Goal: Browse casually: Explore the website without a specific task or goal

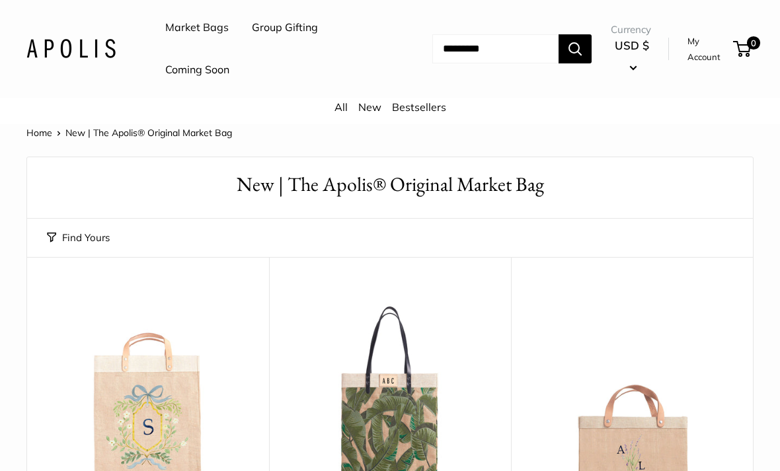
click at [339, 112] on link "All" at bounding box center [341, 107] width 13 height 13
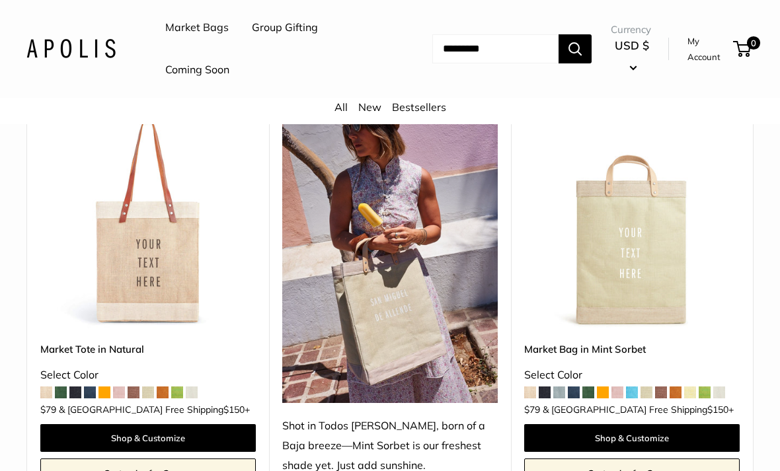
scroll to position [627, 0]
click at [113, 300] on img at bounding box center [148, 221] width 216 height 216
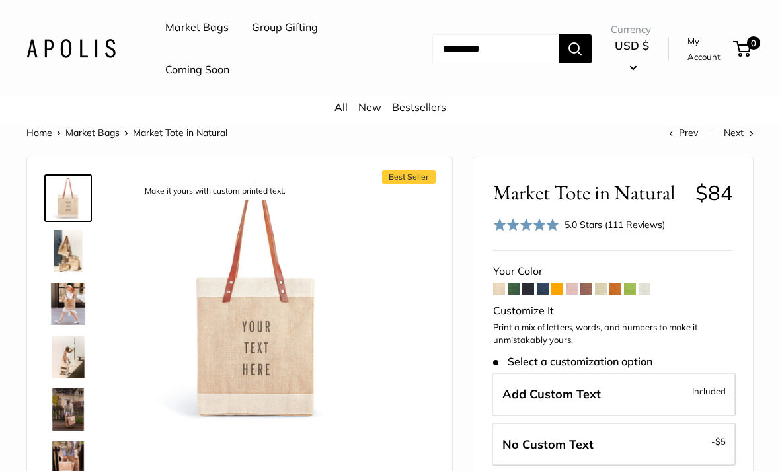
click at [71, 255] on img at bounding box center [68, 251] width 42 height 42
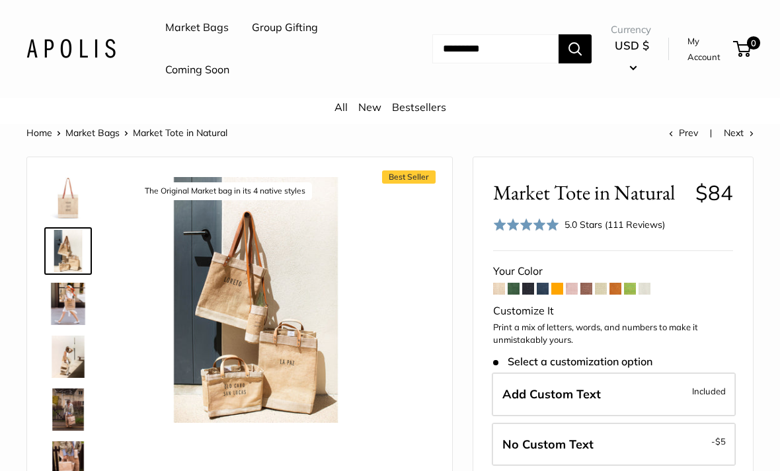
click at [73, 297] on img at bounding box center [68, 304] width 42 height 42
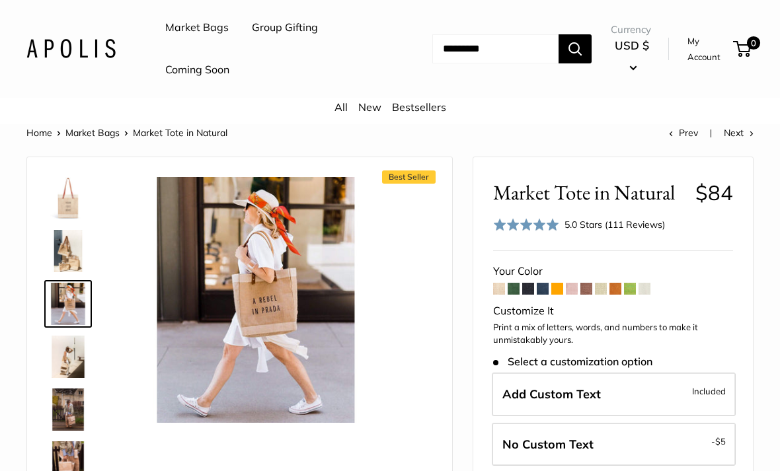
click at [63, 343] on img at bounding box center [68, 357] width 42 height 42
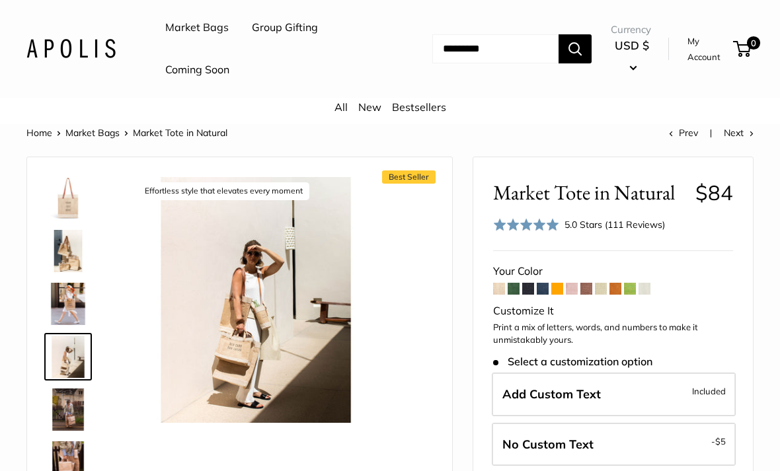
click at [67, 409] on img at bounding box center [68, 410] width 42 height 42
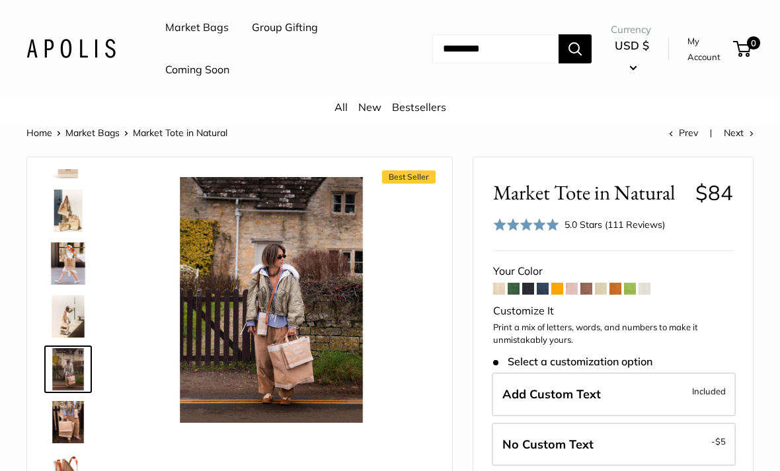
scroll to position [41, 0]
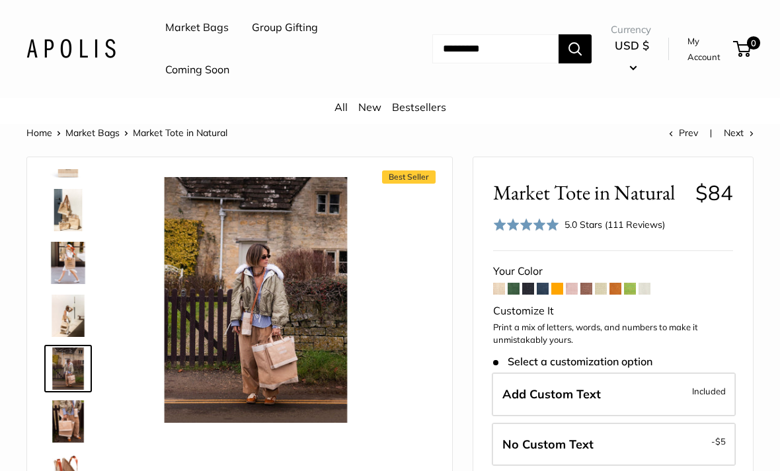
click at [63, 423] on img at bounding box center [68, 422] width 42 height 42
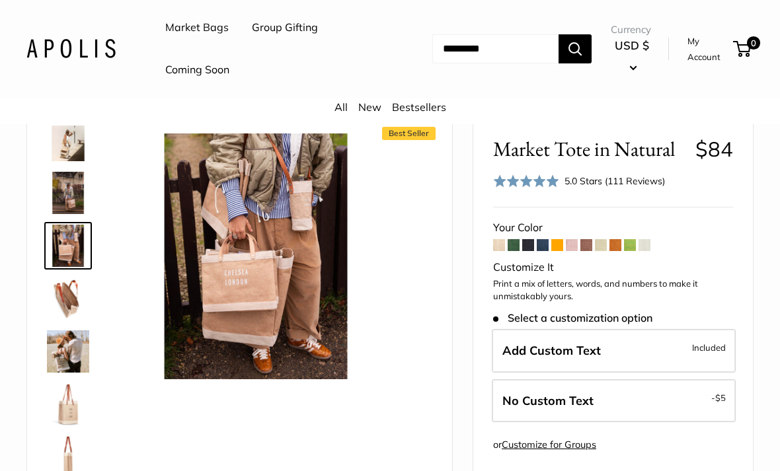
scroll to position [0, 0]
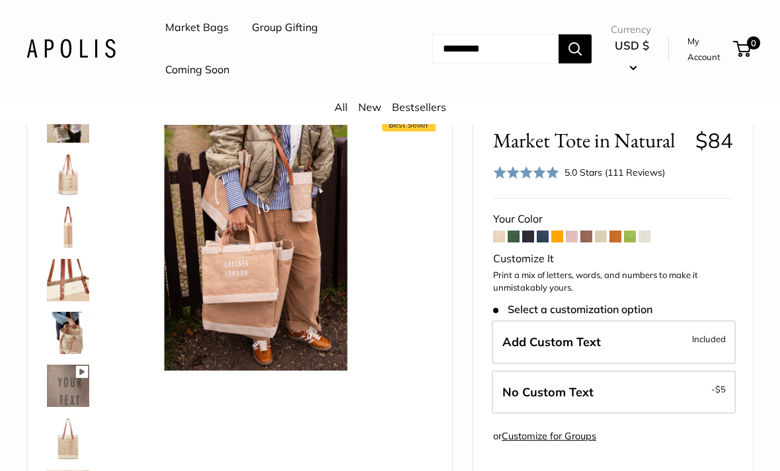
click at [65, 284] on img at bounding box center [68, 280] width 42 height 42
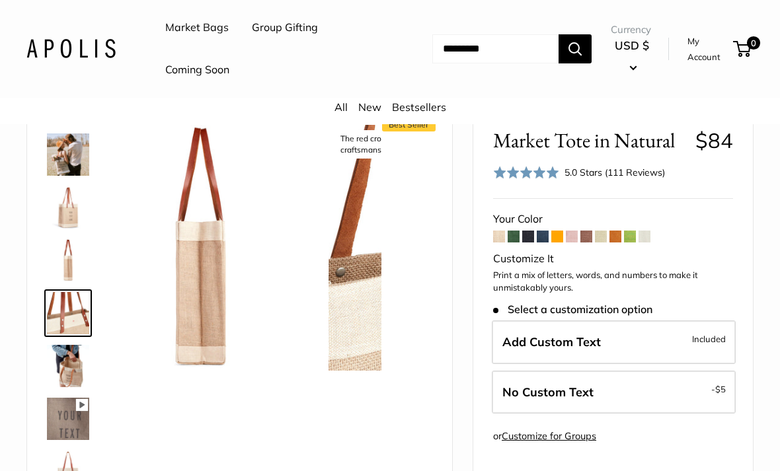
scroll to position [358, 0]
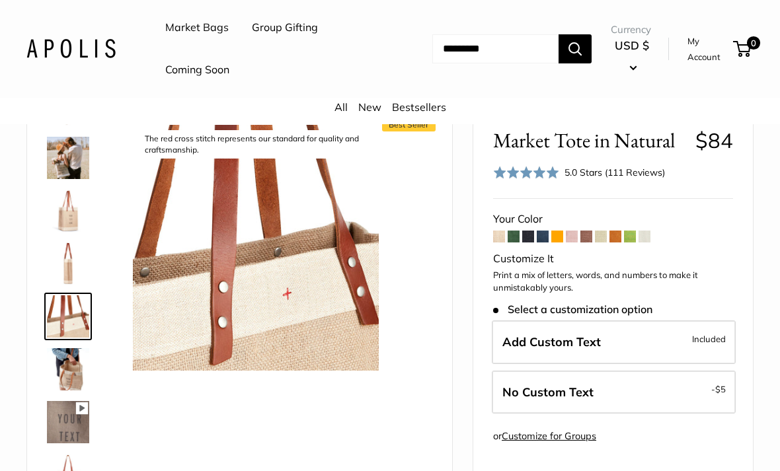
click at [63, 372] on img at bounding box center [68, 369] width 42 height 42
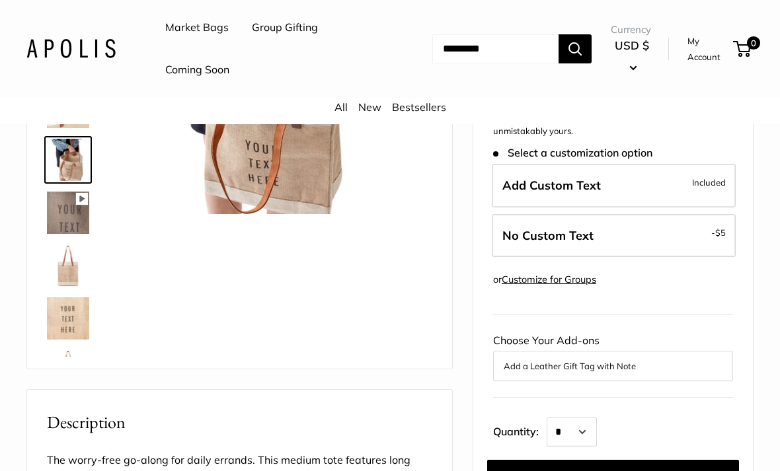
scroll to position [220, 0]
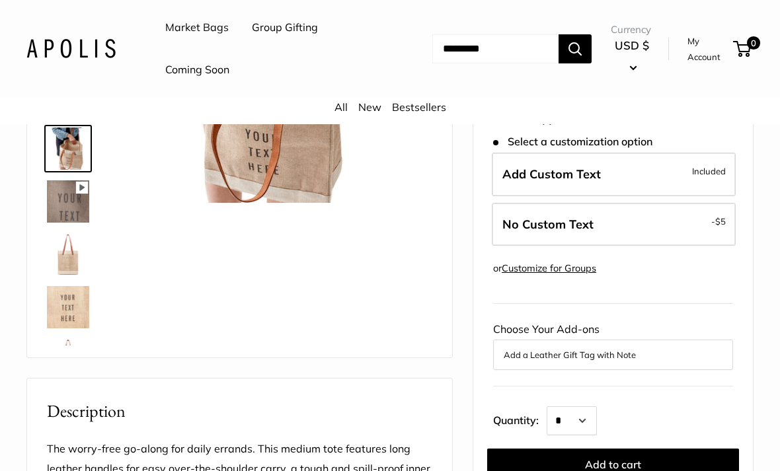
click at [65, 312] on img at bounding box center [68, 307] width 42 height 42
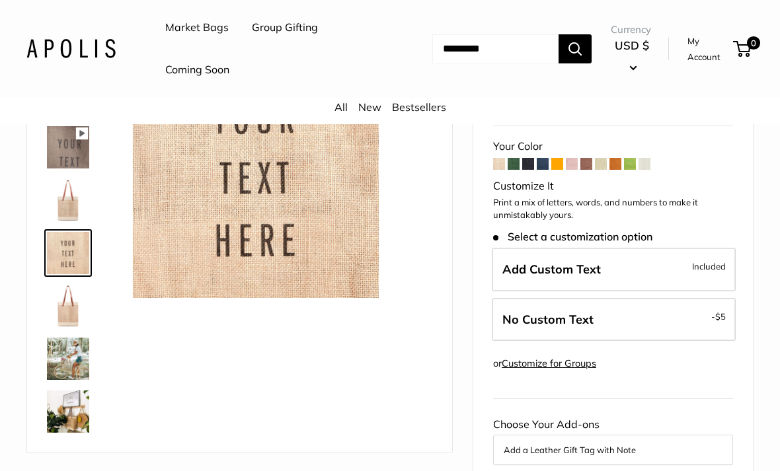
scroll to position [122, 0]
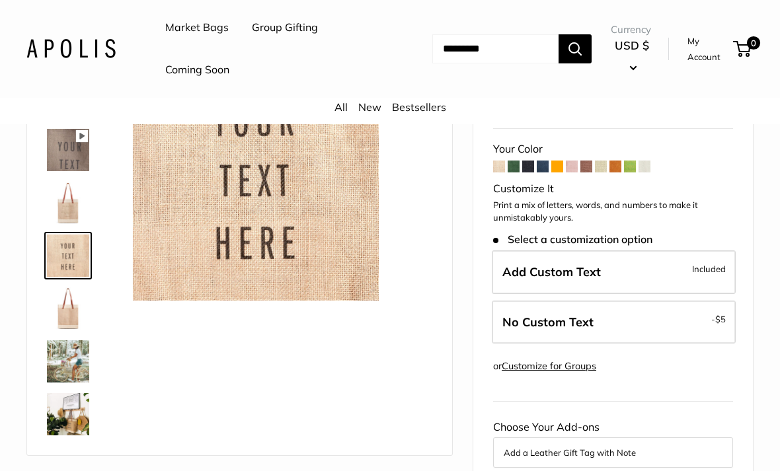
click at [66, 357] on img at bounding box center [68, 362] width 42 height 42
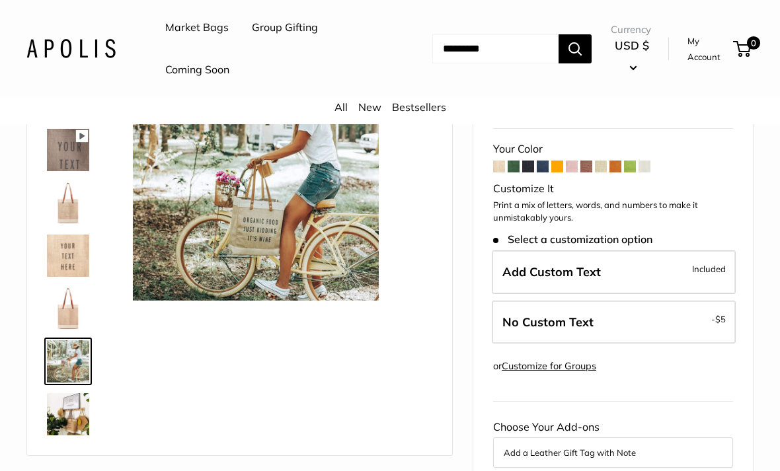
click at [57, 419] on img at bounding box center [68, 414] width 42 height 42
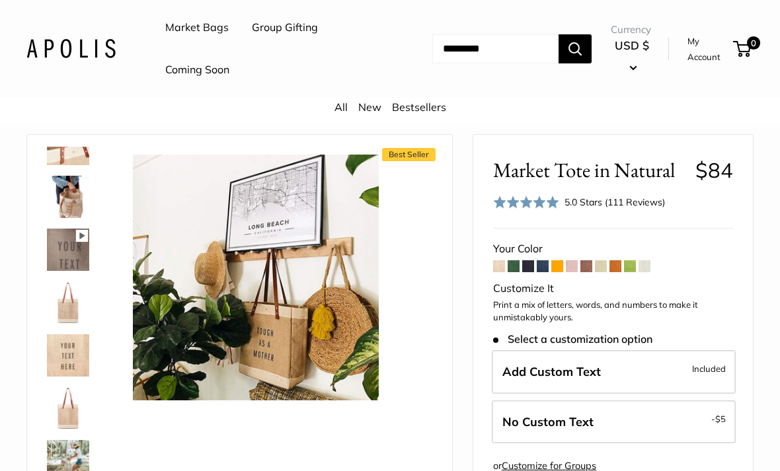
scroll to position [19, 0]
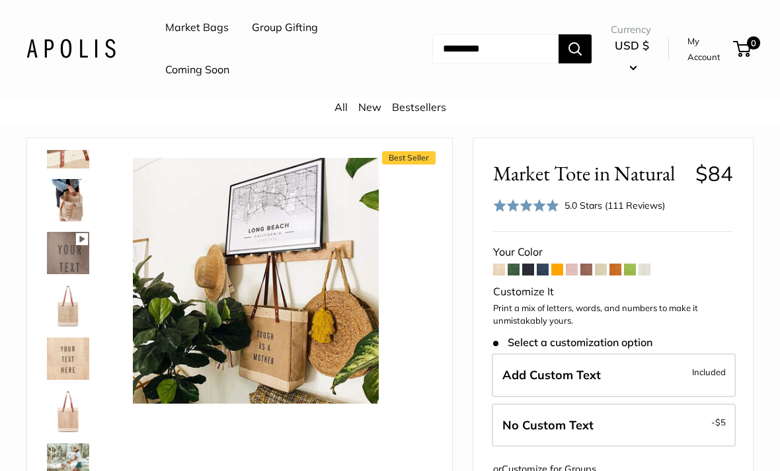
click at [67, 354] on img at bounding box center [68, 359] width 42 height 42
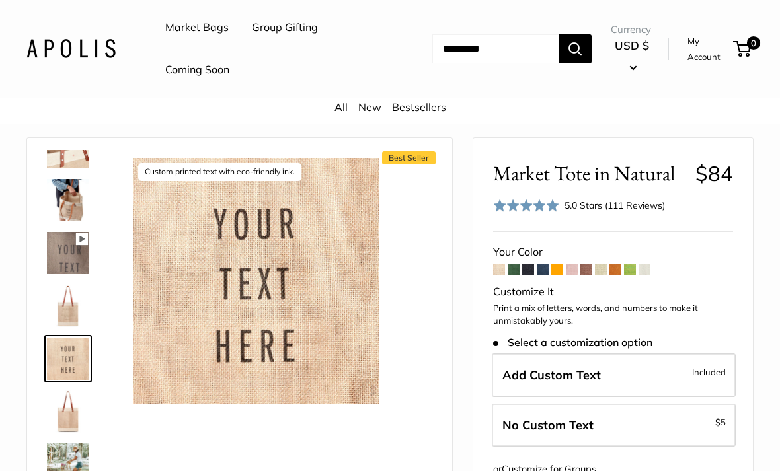
click at [65, 305] on img at bounding box center [68, 306] width 42 height 42
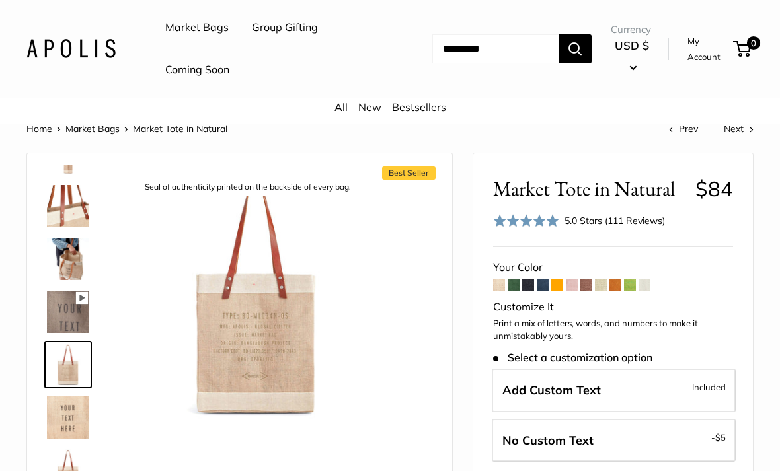
scroll to position [0, 0]
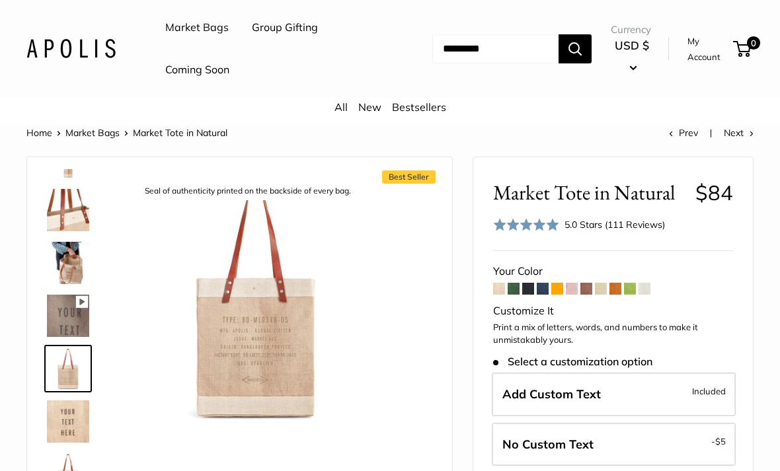
click at [65, 266] on img at bounding box center [68, 263] width 42 height 42
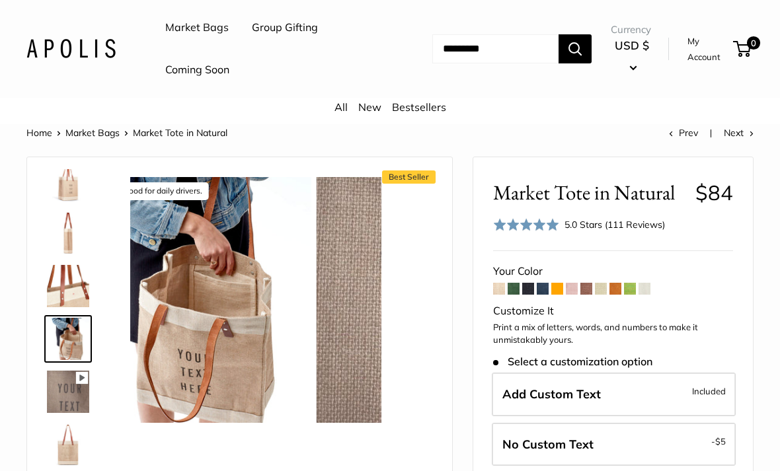
scroll to position [411, 0]
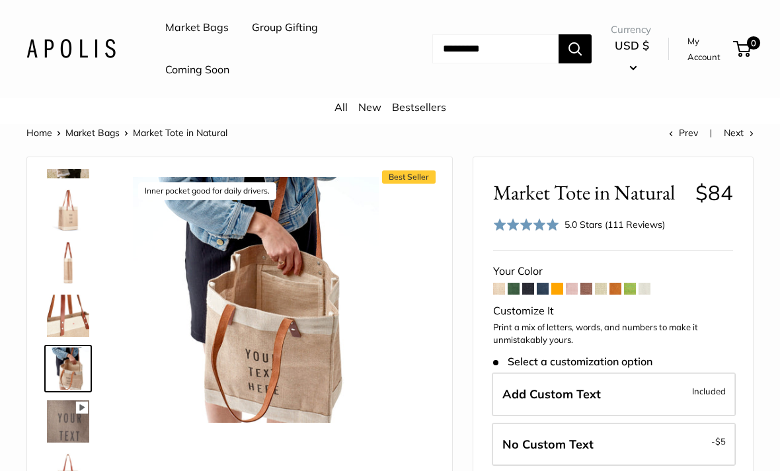
click at [209, 76] on link "Coming Soon" at bounding box center [197, 70] width 64 height 20
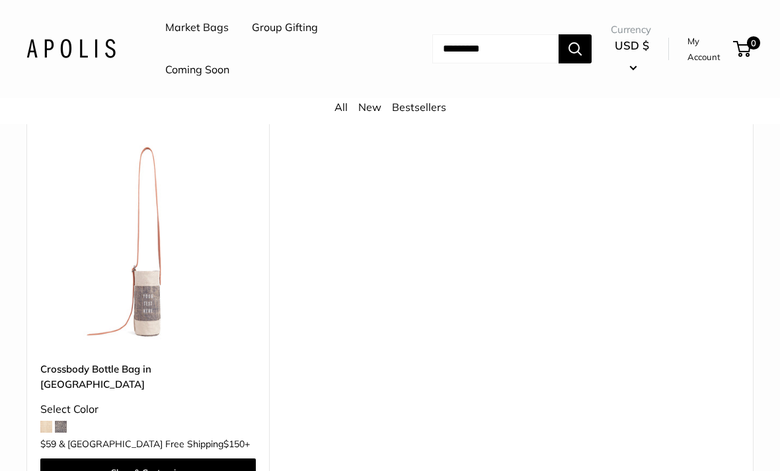
scroll to position [157, 0]
click at [58, 421] on span at bounding box center [61, 427] width 12 height 12
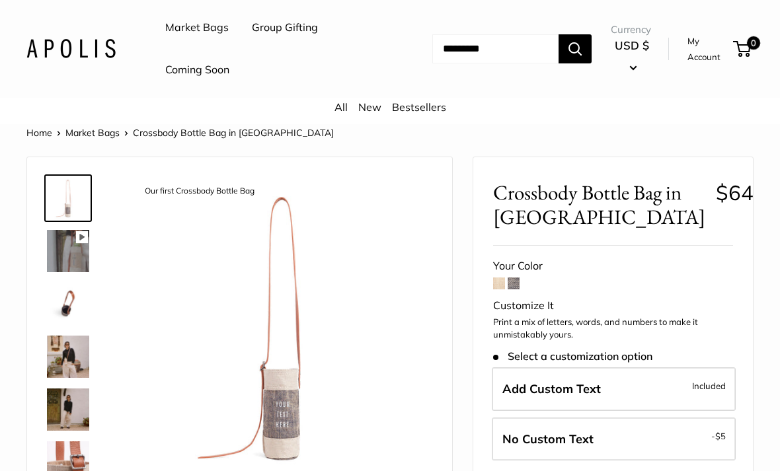
click at [73, 352] on img at bounding box center [68, 357] width 42 height 42
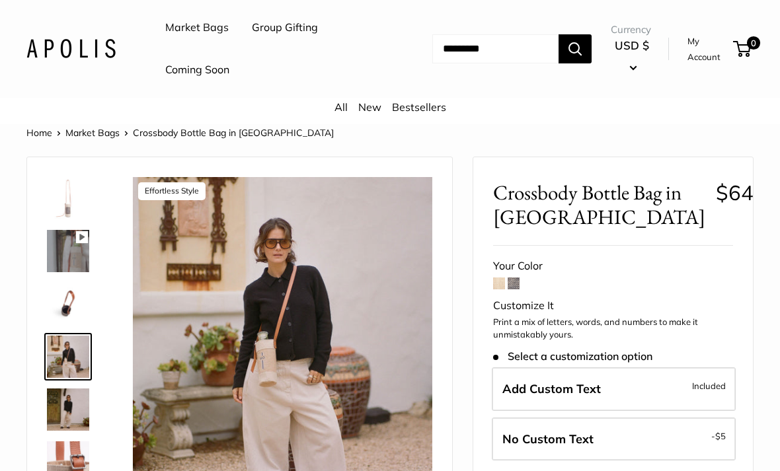
click at [75, 415] on img at bounding box center [68, 410] width 42 height 42
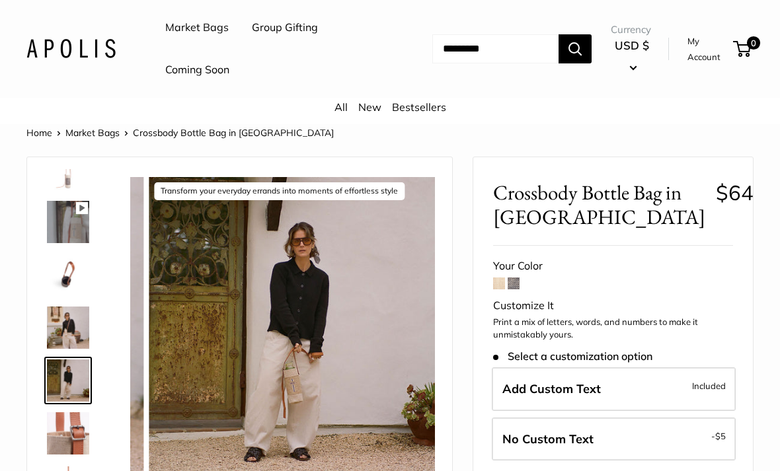
scroll to position [32, 0]
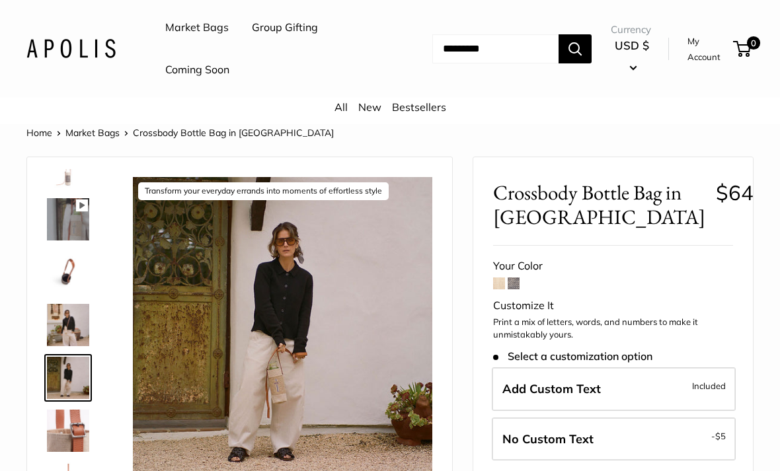
click at [75, 437] on img at bounding box center [68, 431] width 42 height 42
